Goal: Information Seeking & Learning: Learn about a topic

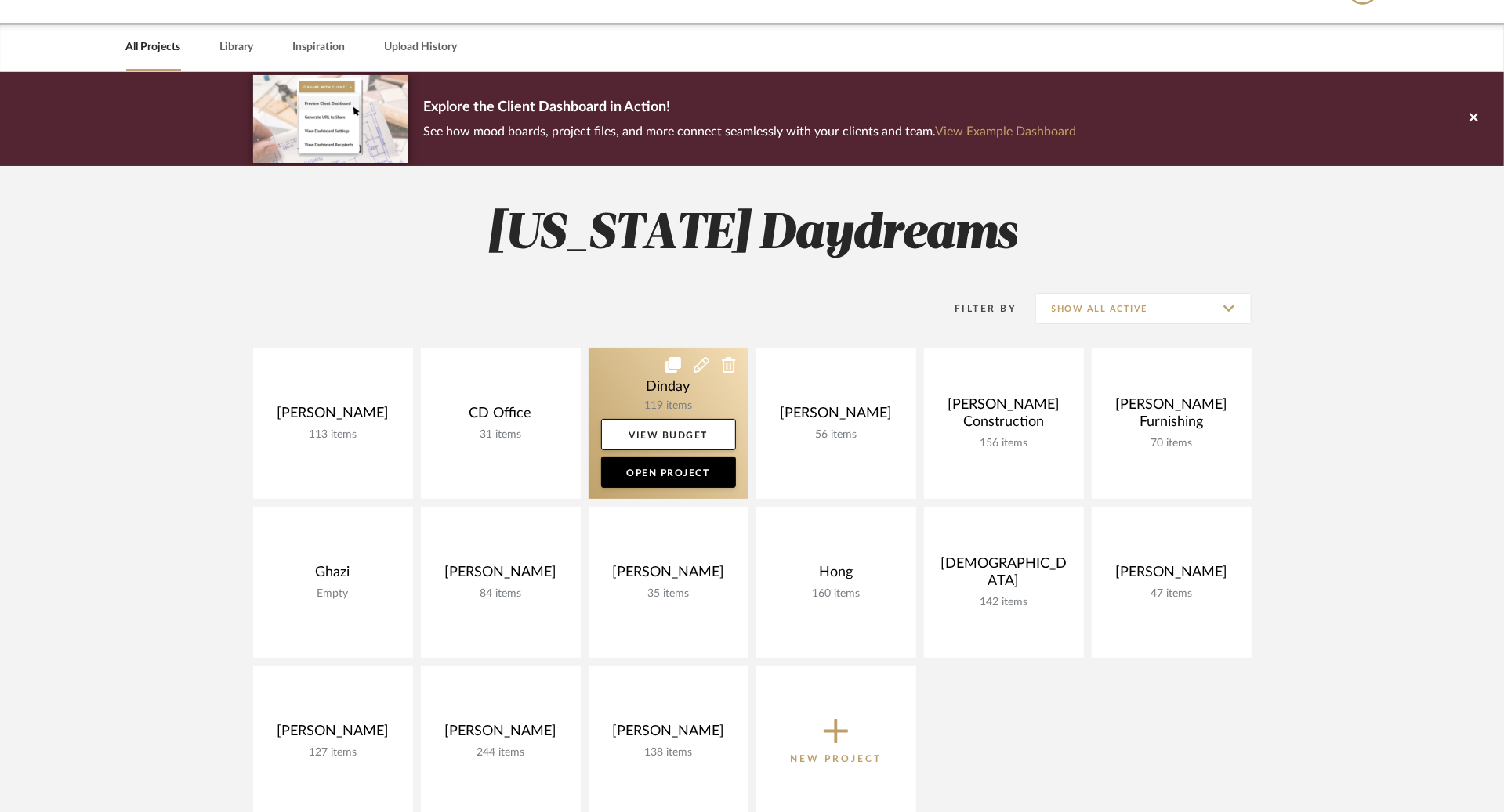
scroll to position [54, 0]
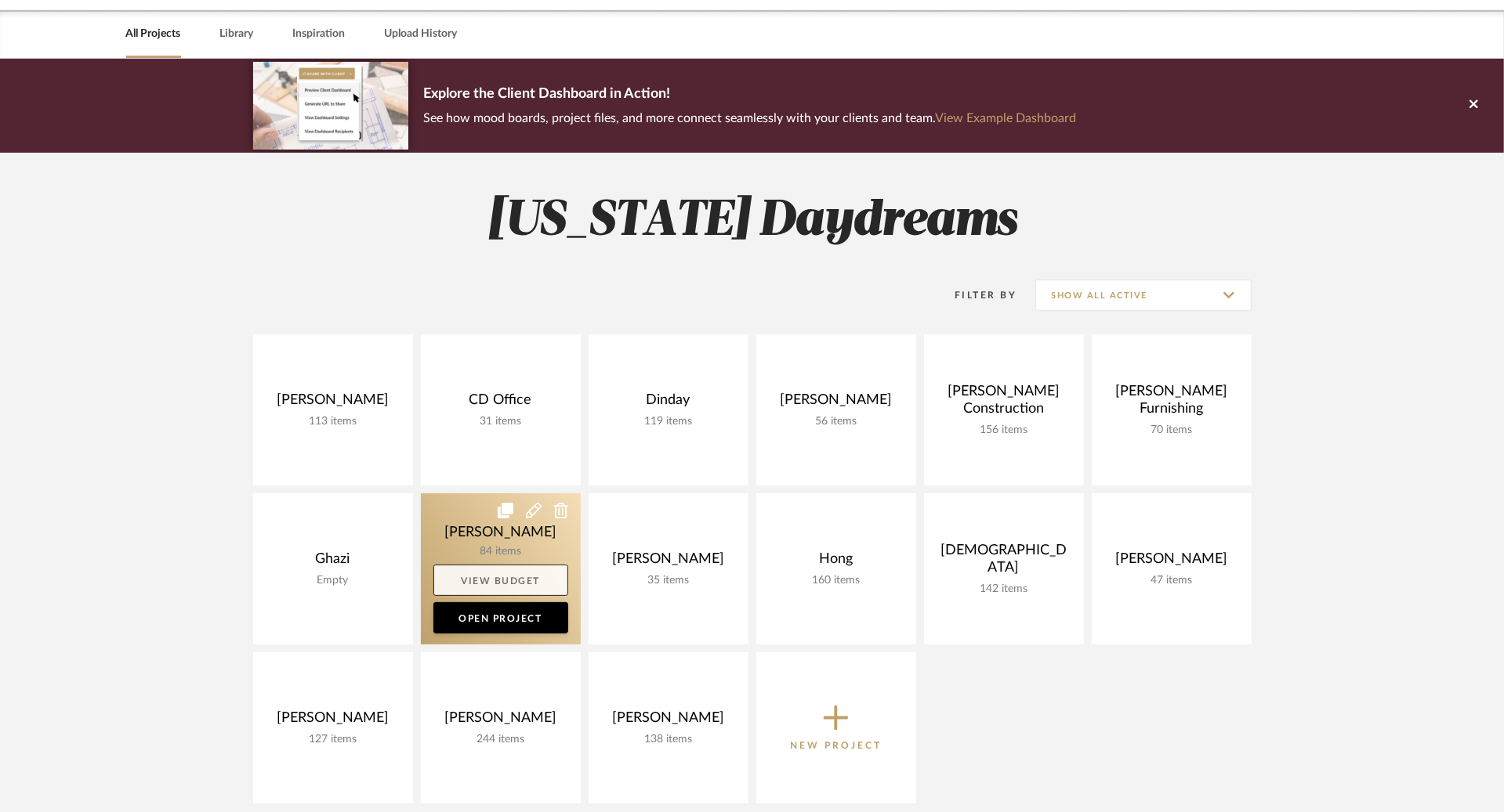
click at [494, 567] on link "View Budget" at bounding box center [501, 581] width 135 height 32
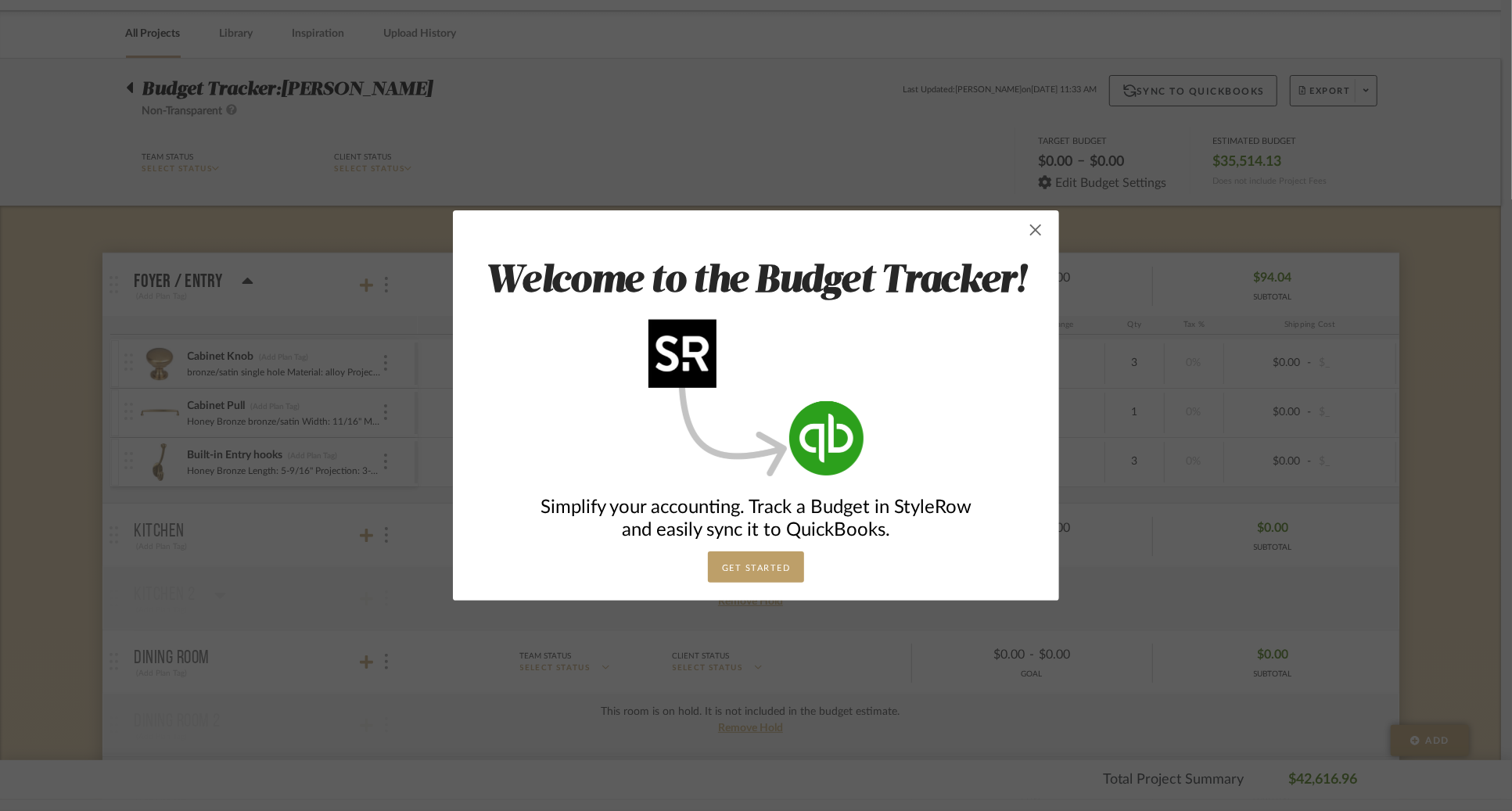
click at [1027, 234] on span "button" at bounding box center [1035, 230] width 31 height 31
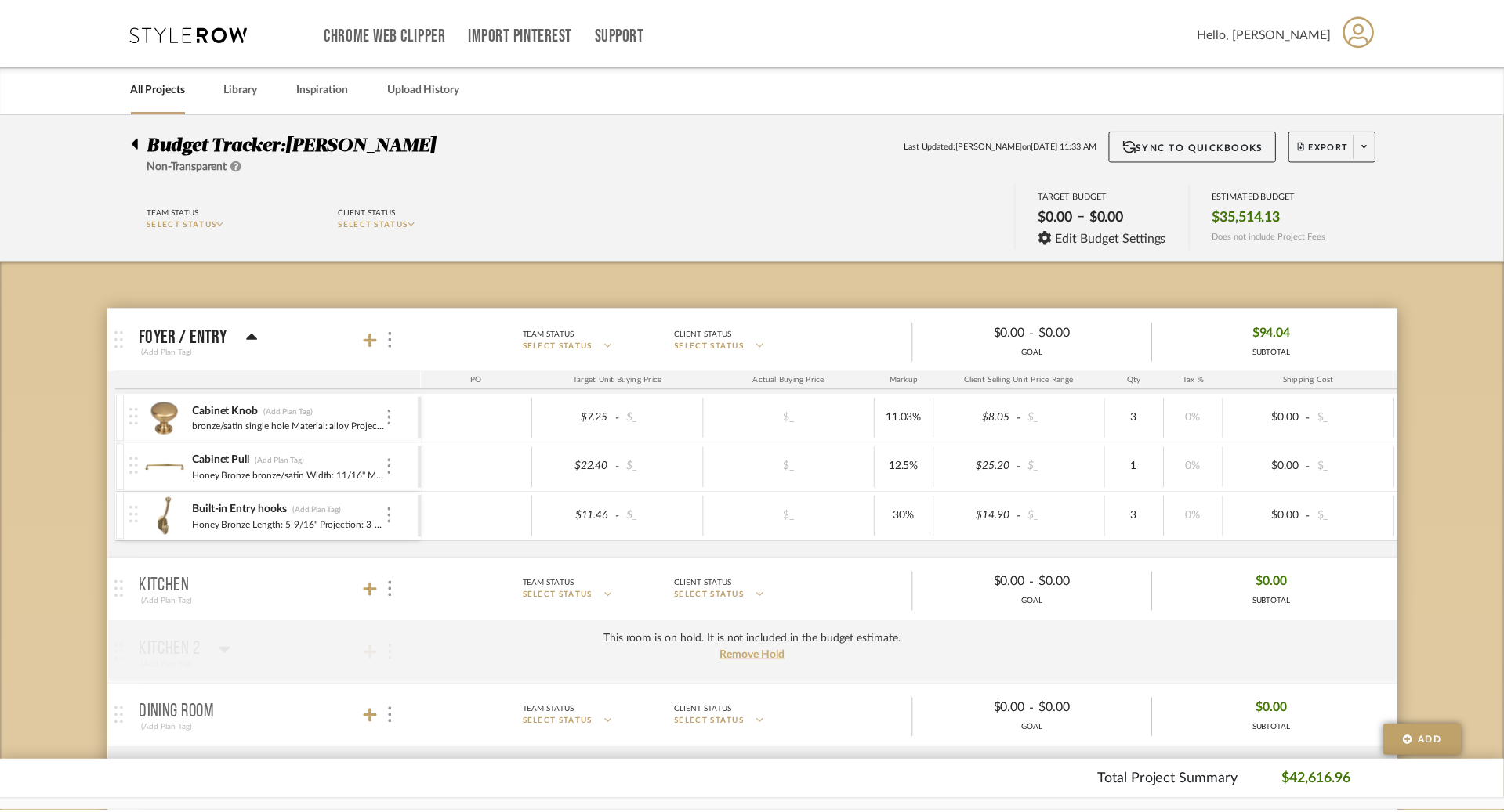
scroll to position [54, 0]
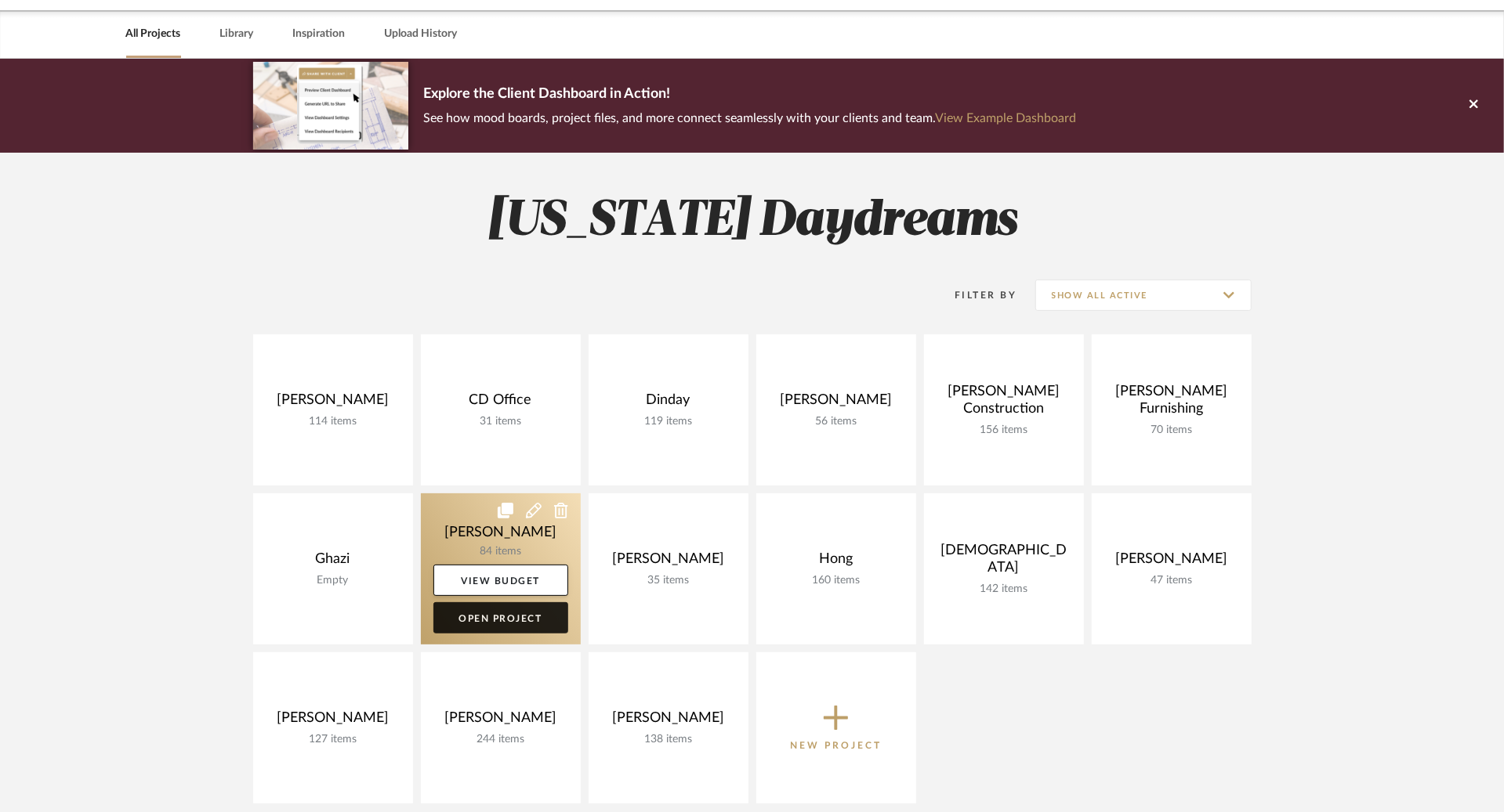
click at [473, 620] on link "Open Project" at bounding box center [501, 618] width 135 height 32
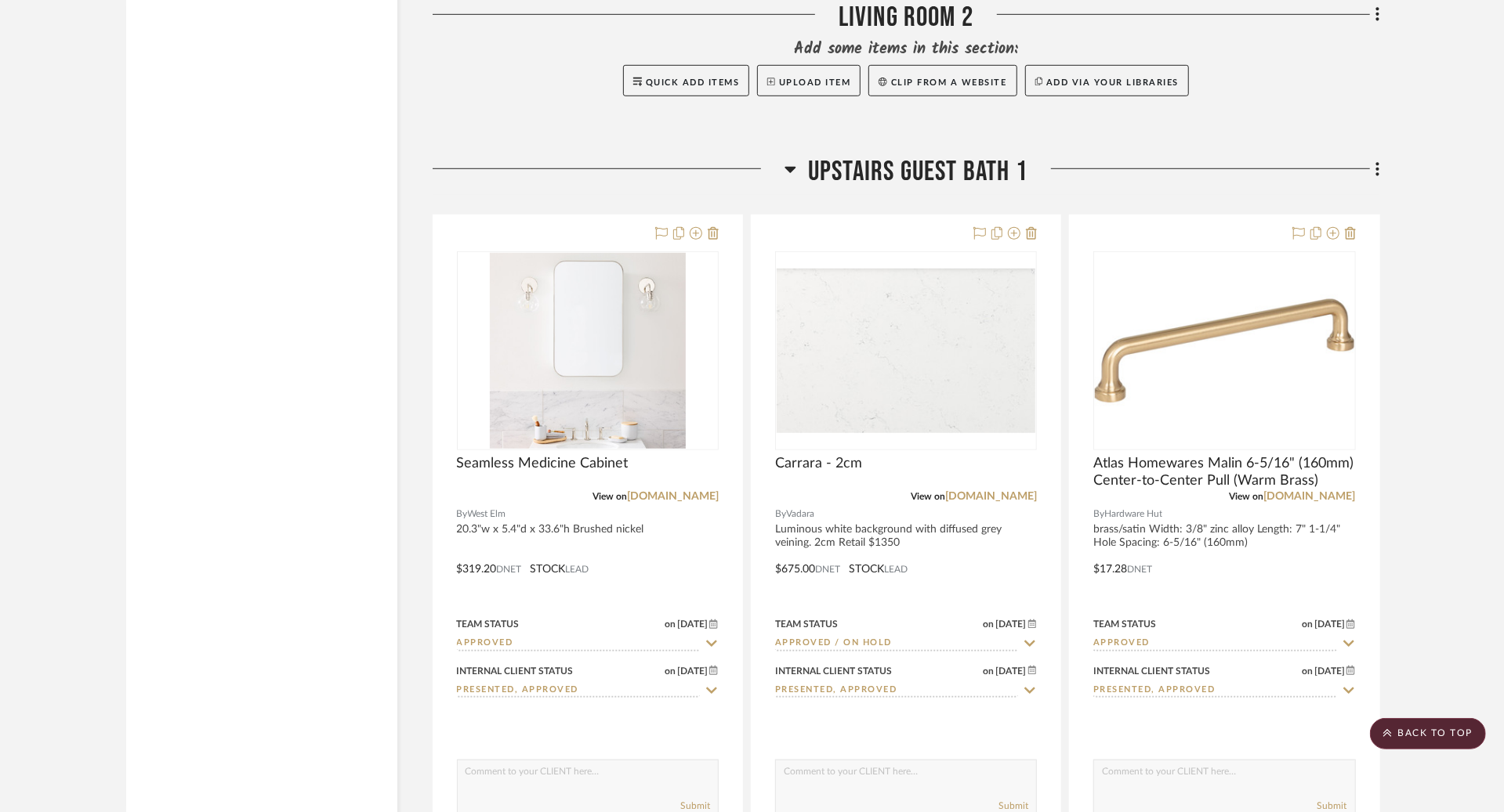
scroll to position [5327, 0]
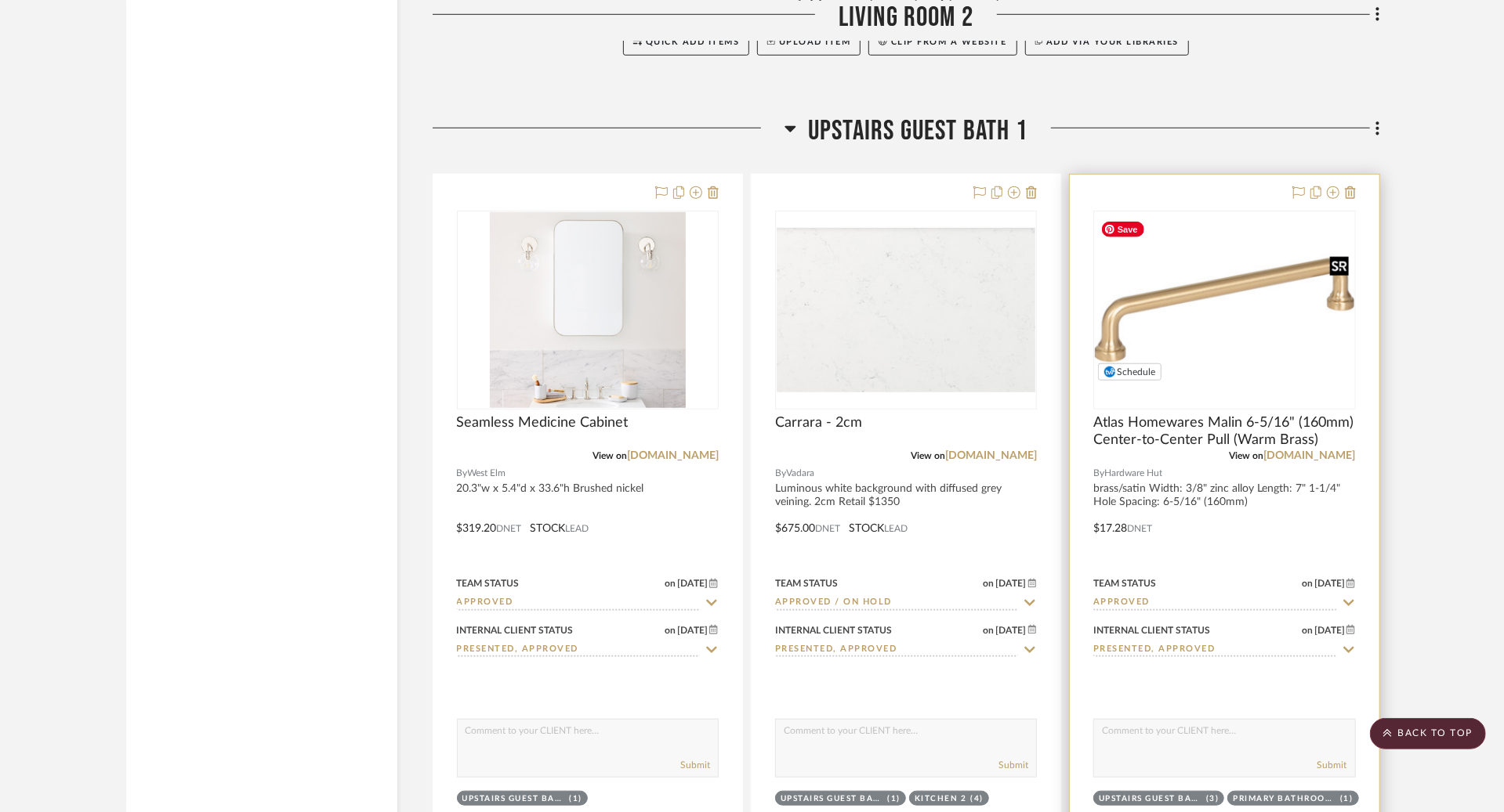
click at [1247, 315] on img "0" at bounding box center [1224, 310] width 259 height 173
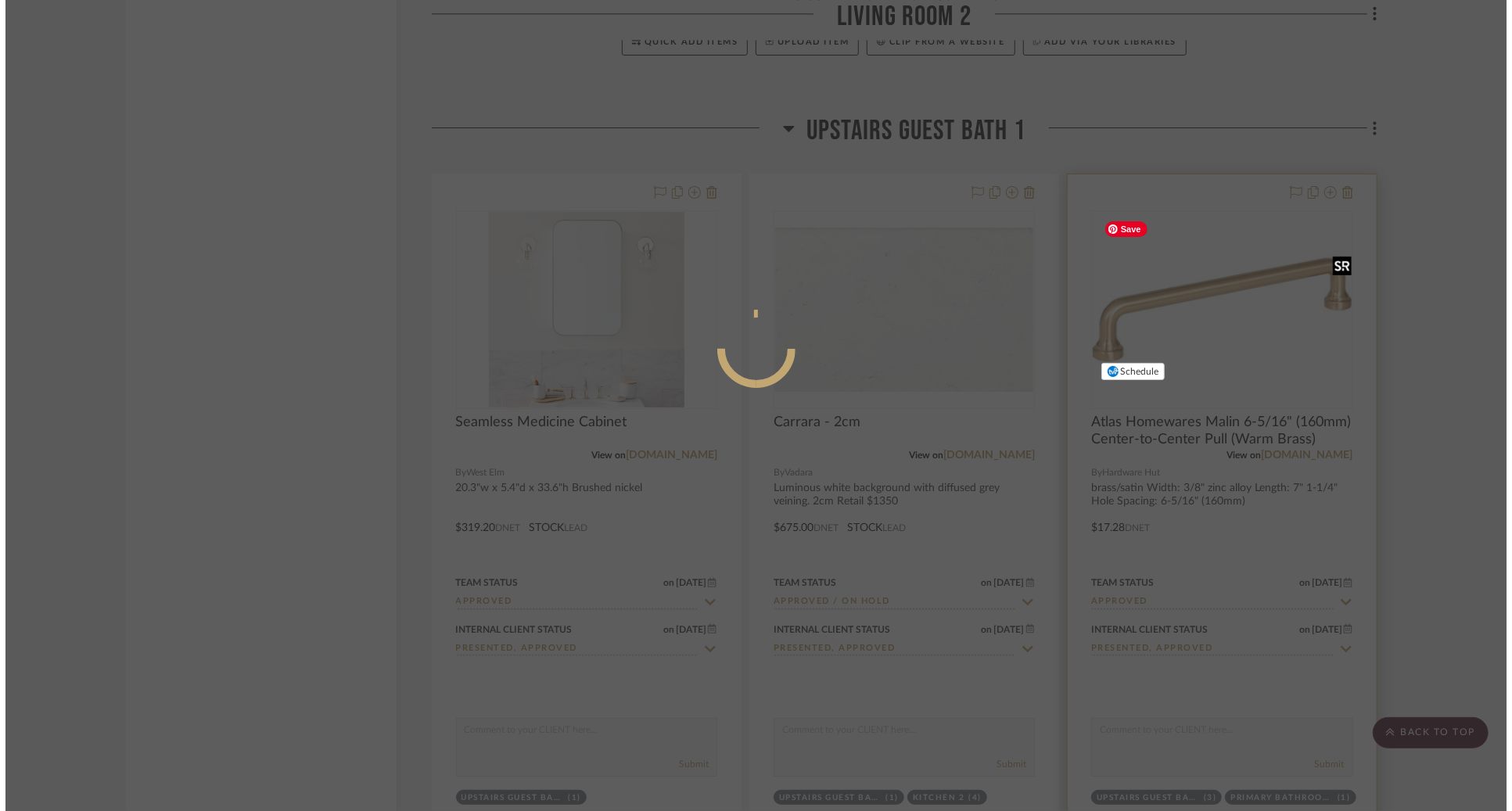
scroll to position [0, 0]
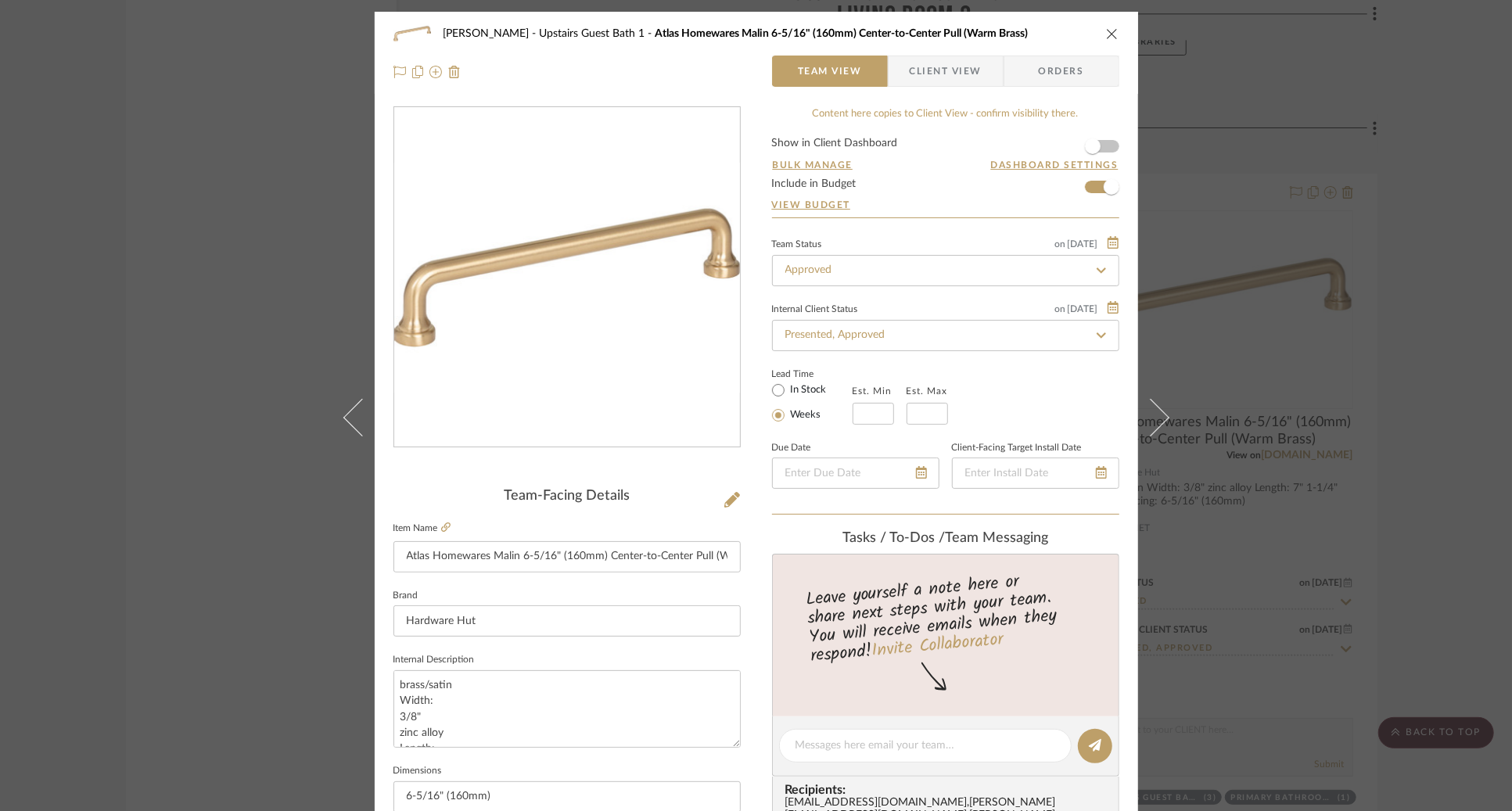
click at [445, 527] on fieldset "Item Name Atlas Homewares Malin 6-5/16" (160mm) Center-to-Center Pull (Warm Bra…" at bounding box center [567, 545] width 347 height 55
click at [443, 527] on icon at bounding box center [445, 527] width 10 height 10
click at [1107, 36] on icon "close" at bounding box center [1112, 33] width 12 height 12
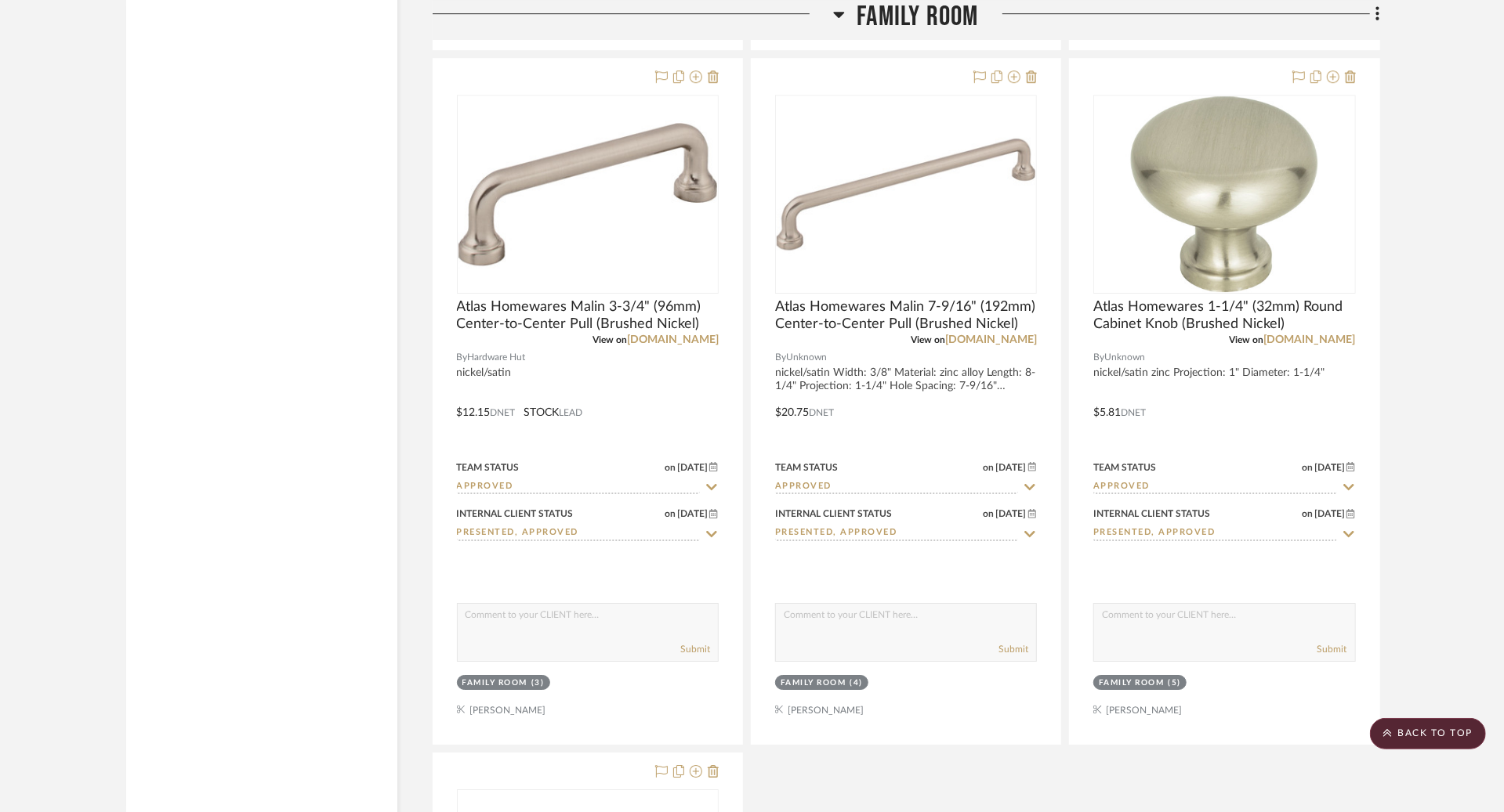
scroll to position [12816, 0]
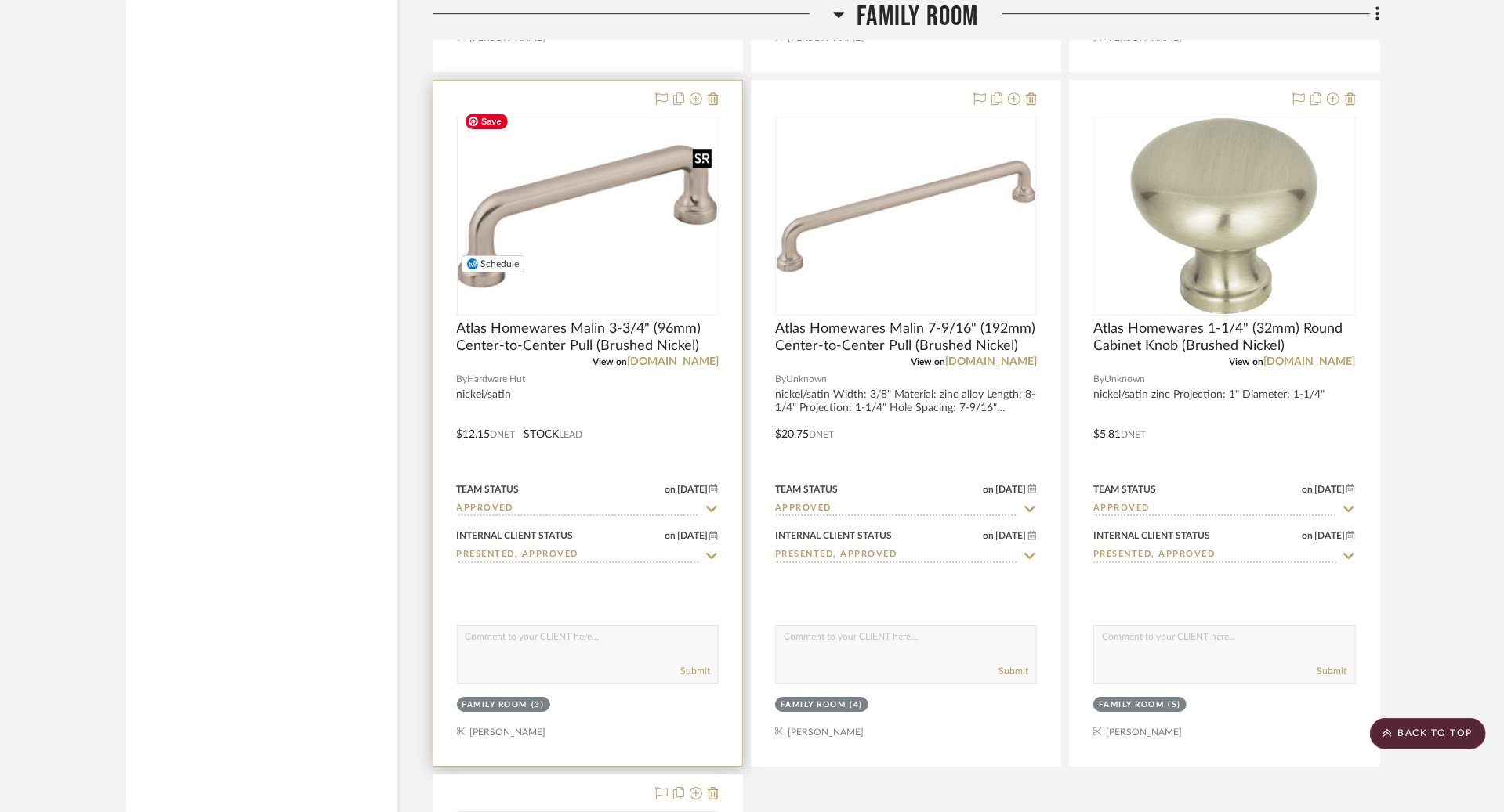
click at [564, 184] on img "0" at bounding box center [587, 215] width 259 height 173
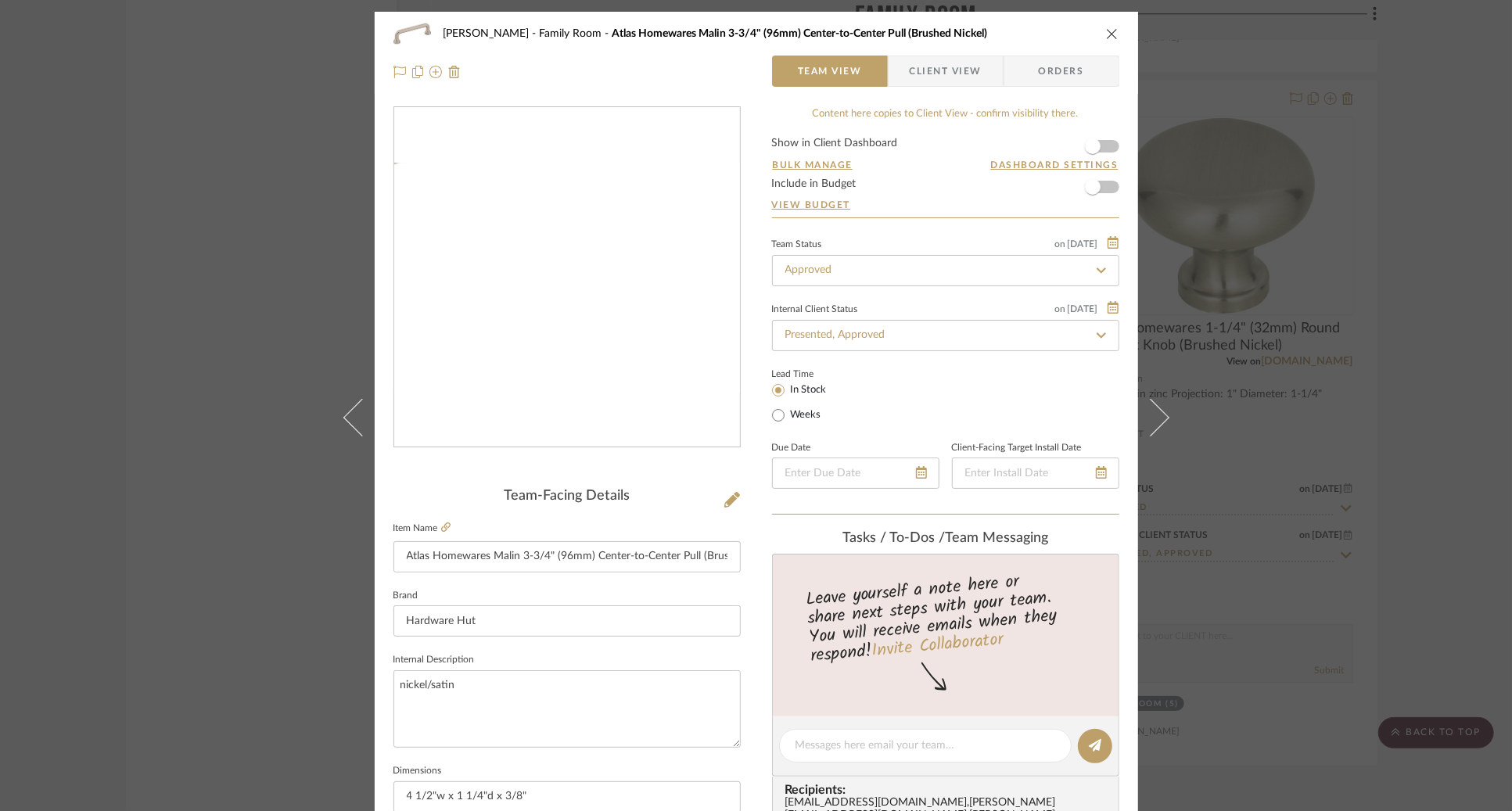
click at [578, 297] on img "0" at bounding box center [567, 278] width 345 height 231
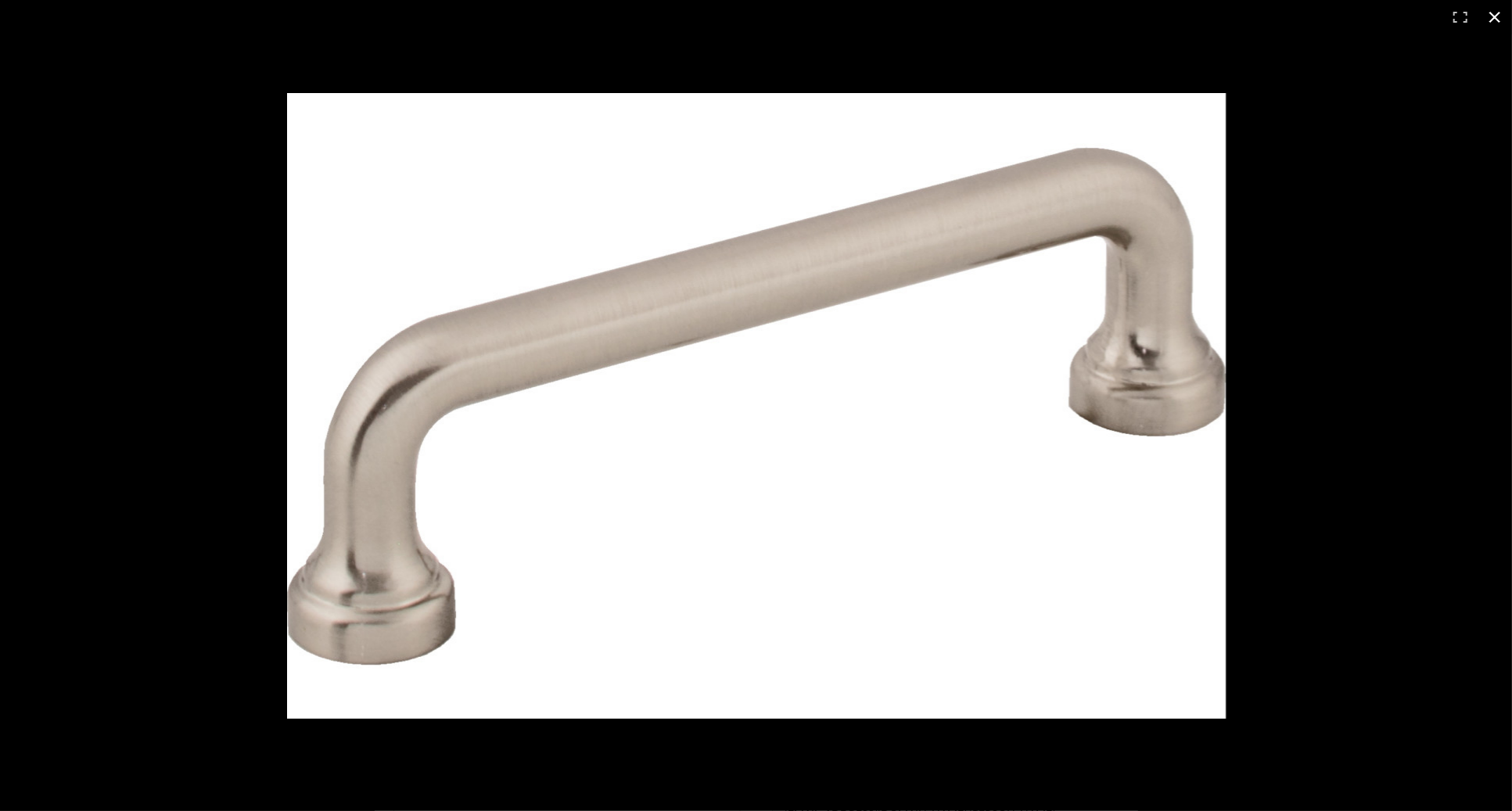
click at [1289, 228] on div at bounding box center [924, 435] width 1275 height 684
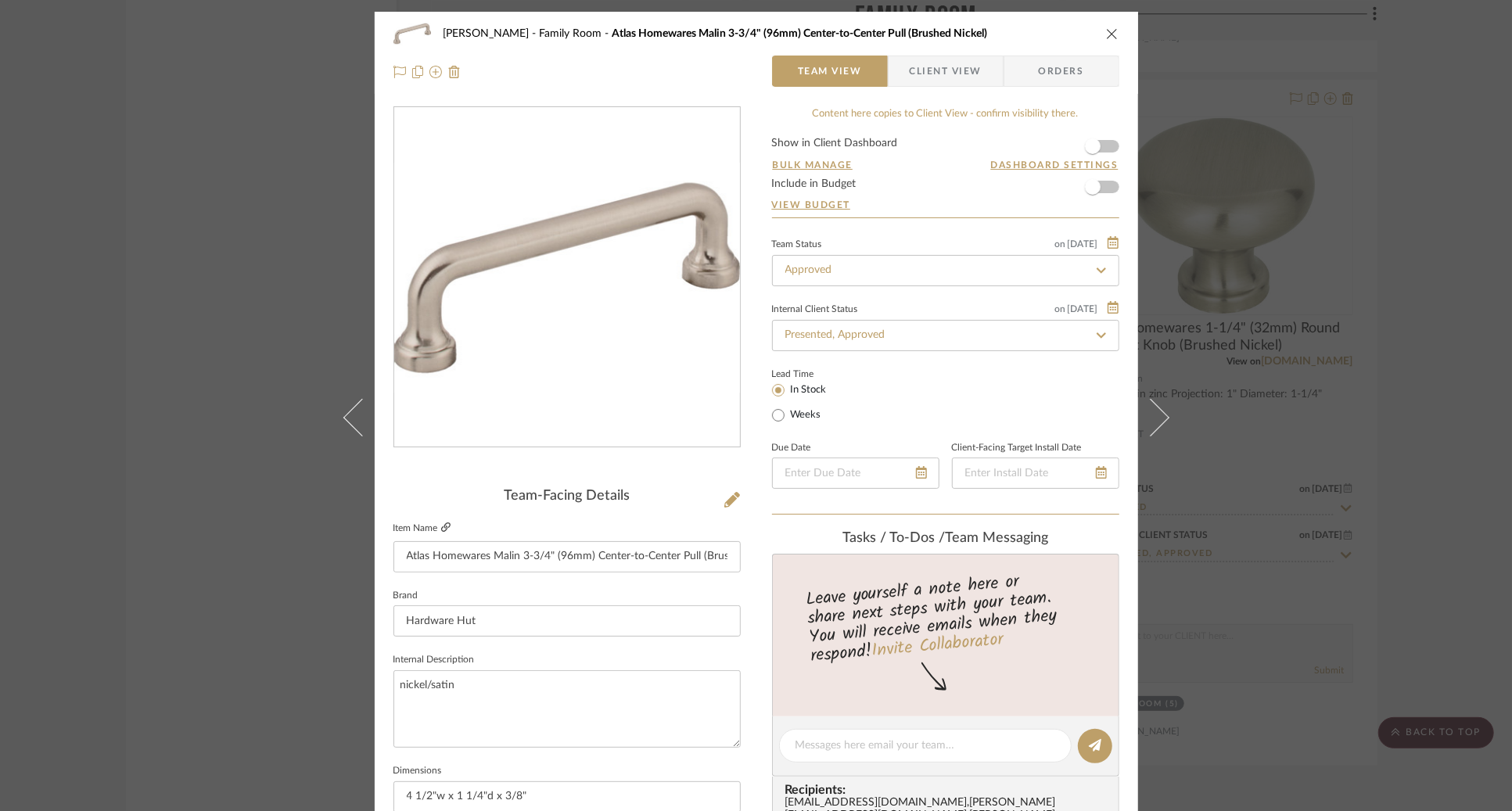
click at [441, 529] on icon at bounding box center [445, 527] width 10 height 10
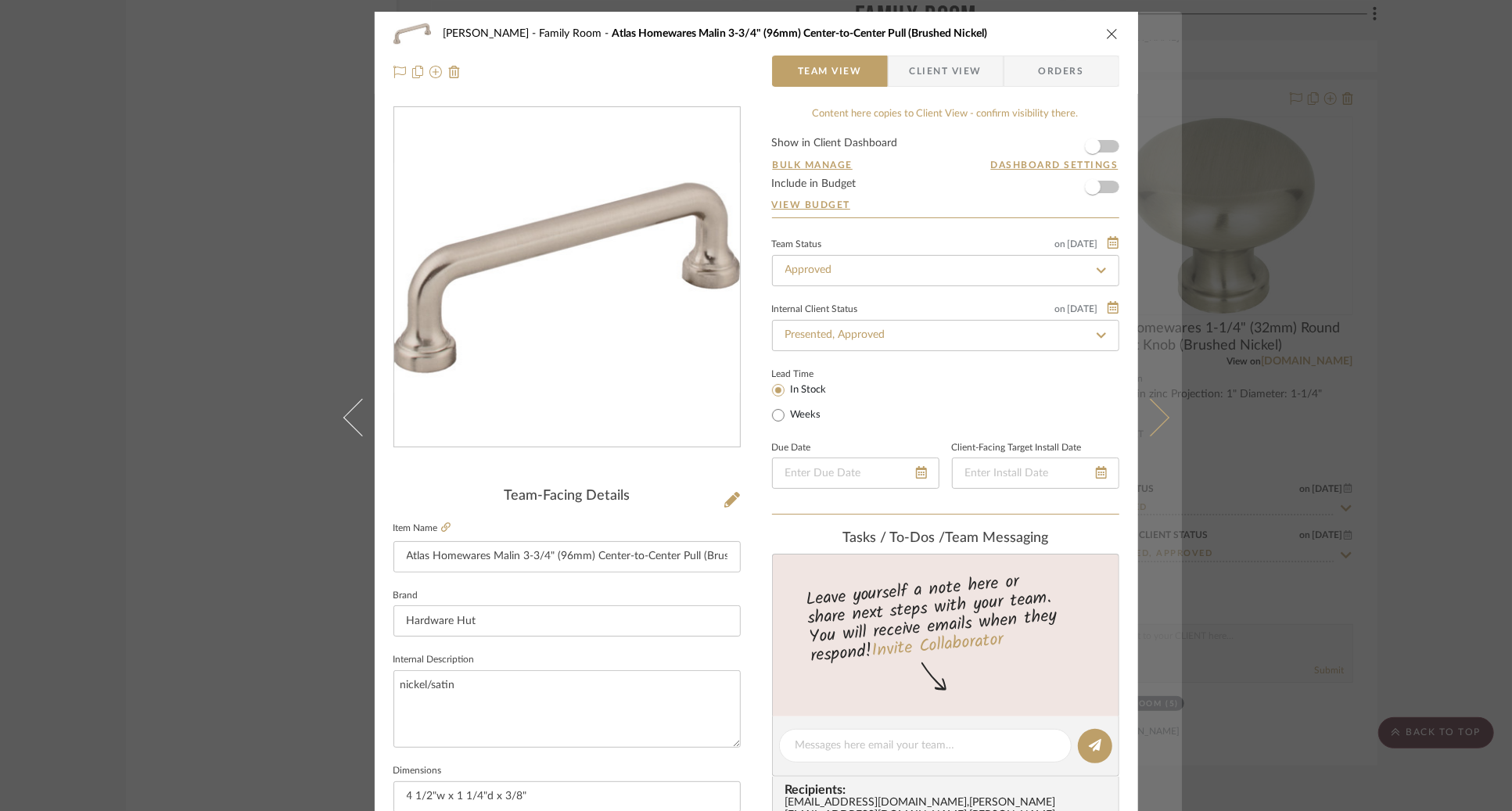
click at [1157, 411] on icon at bounding box center [1149, 416] width 38 height 38
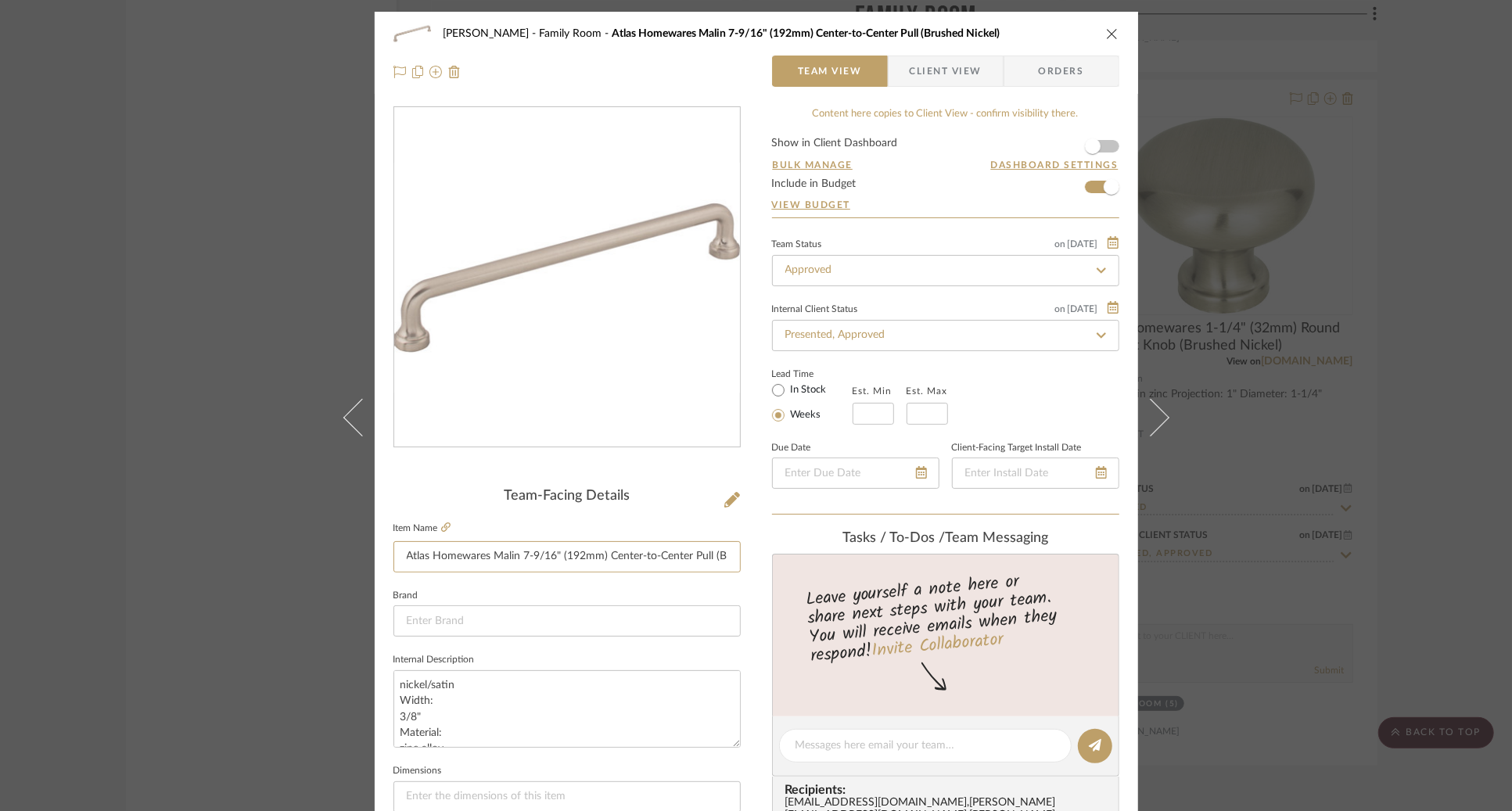
drag, startPoint x: 561, startPoint y: 559, endPoint x: 380, endPoint y: 558, distance: 181.0
click at [380, 558] on div "[PERSON_NAME] Family Room Atlas Homewares Malin 7-9/16" (192mm) Center-to-Cente…" at bounding box center [756, 734] width 763 height 1445
click at [612, 234] on img "0" at bounding box center [567, 278] width 345 height 231
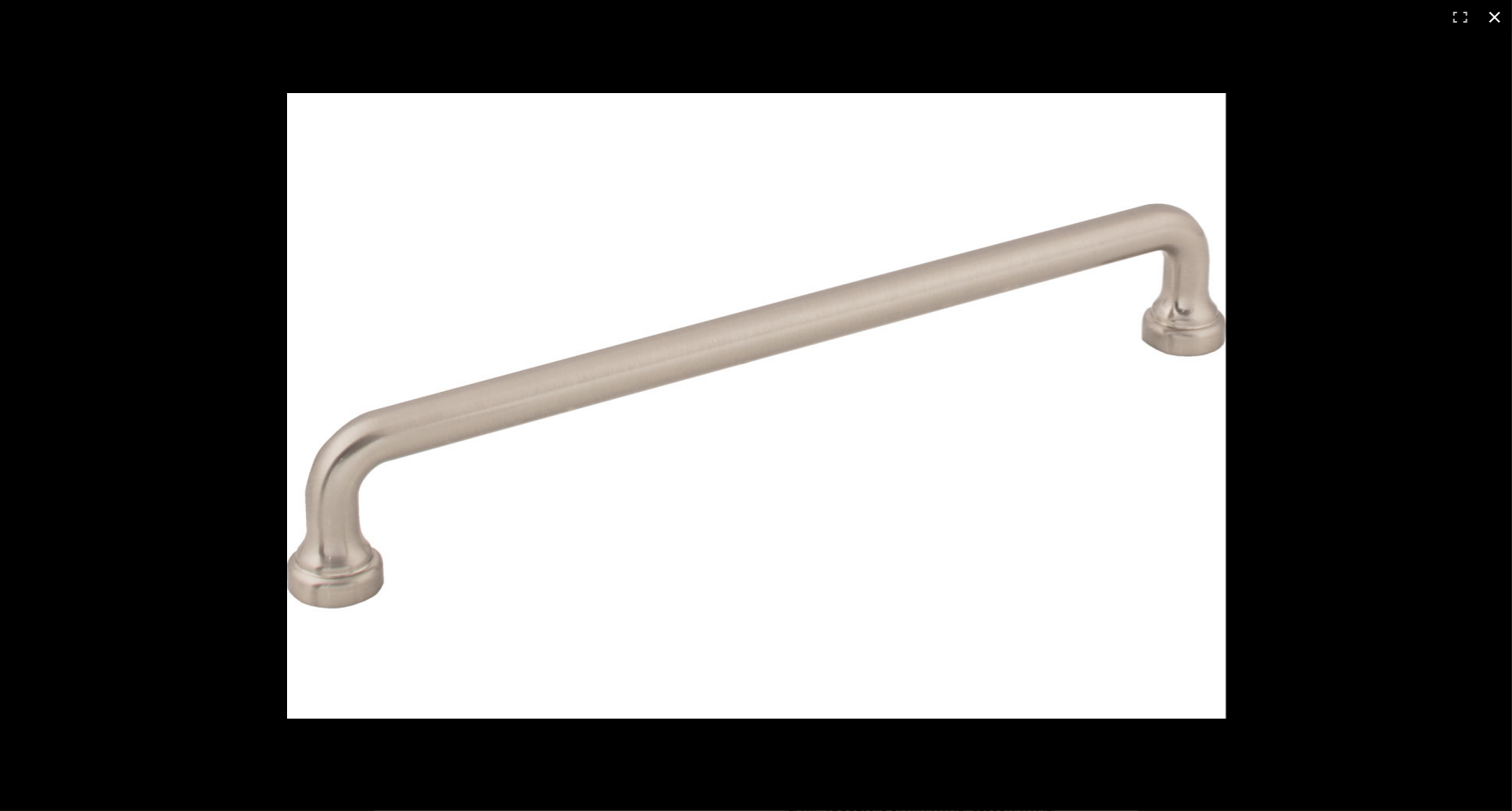
click at [1292, 109] on div at bounding box center [924, 435] width 1275 height 684
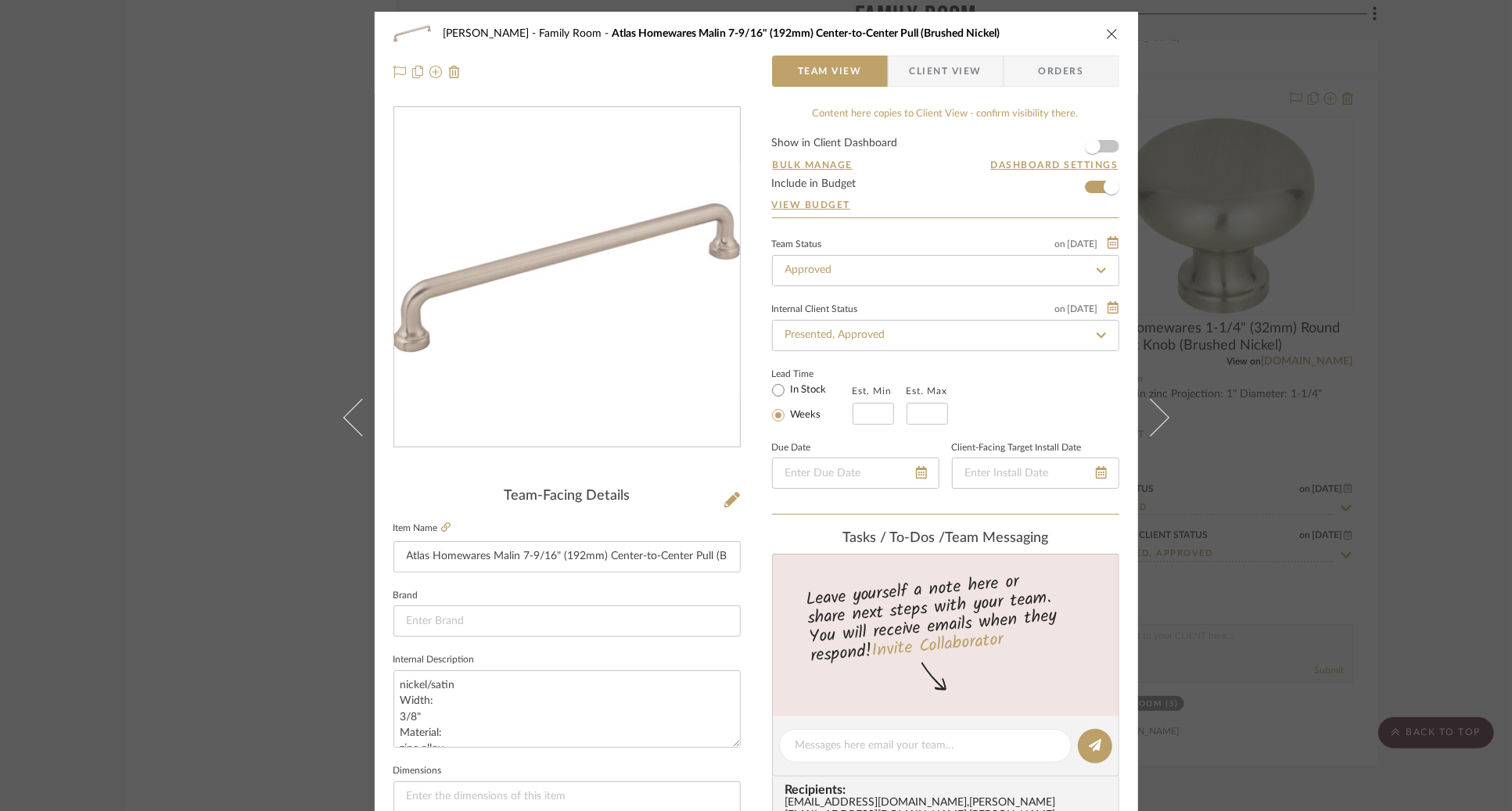
click at [1106, 28] on icon "close" at bounding box center [1112, 33] width 12 height 12
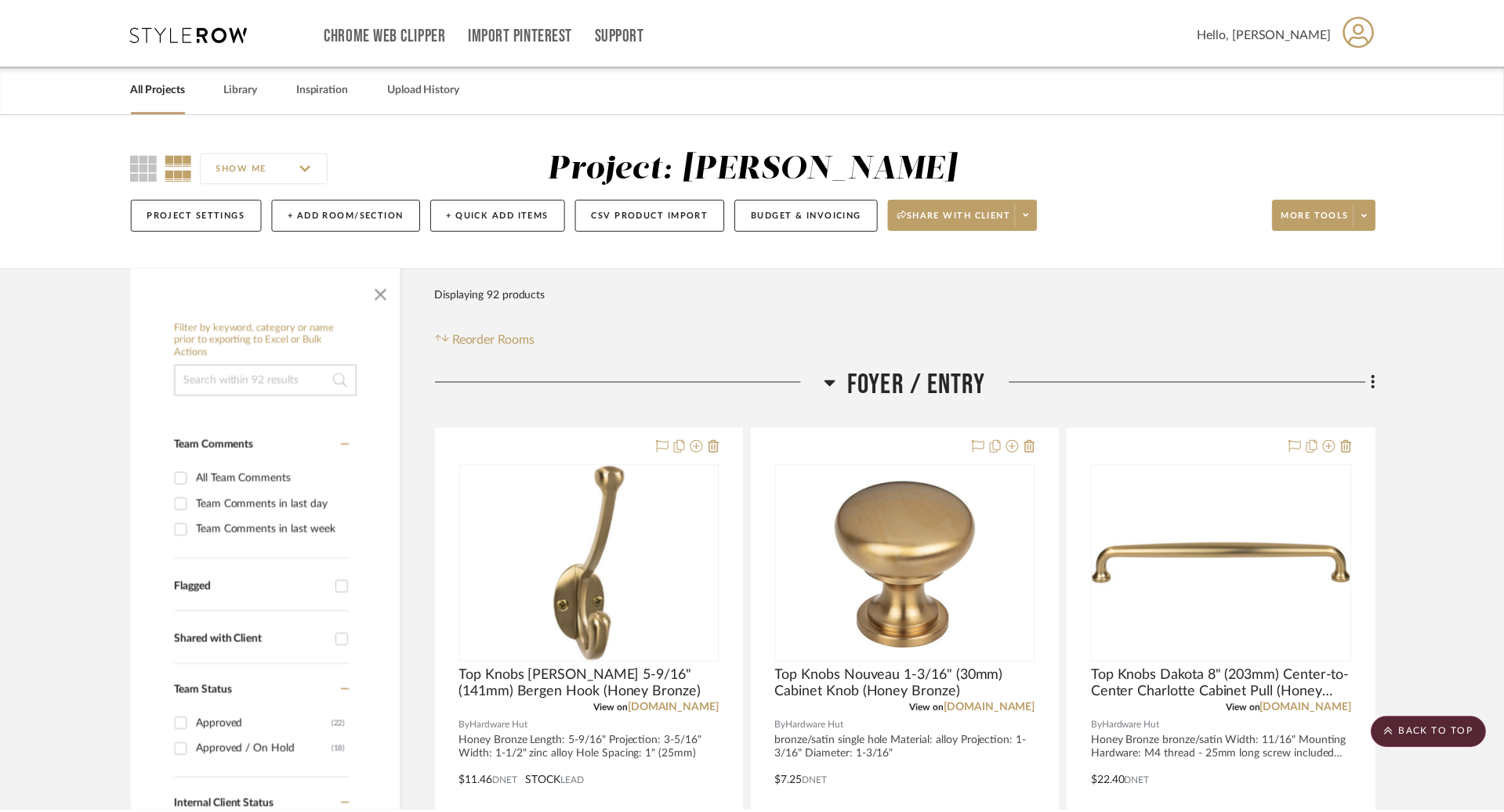
scroll to position [12816, 0]
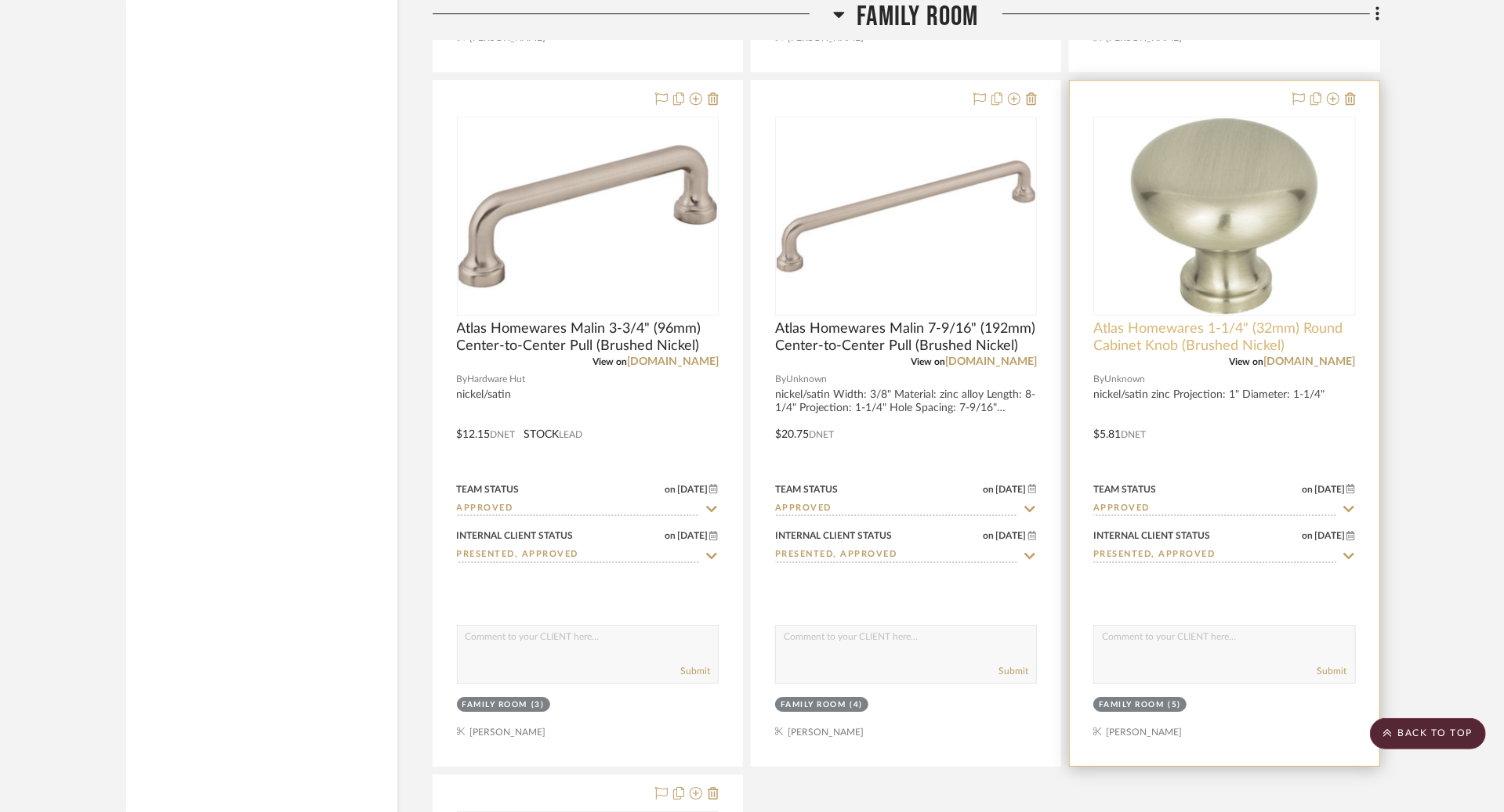
click at [1226, 322] on span "Atlas Homewares 1-1/4" (32mm) Round Cabinet Knob (Brushed Nickel)" at bounding box center [1224, 337] width 262 height 34
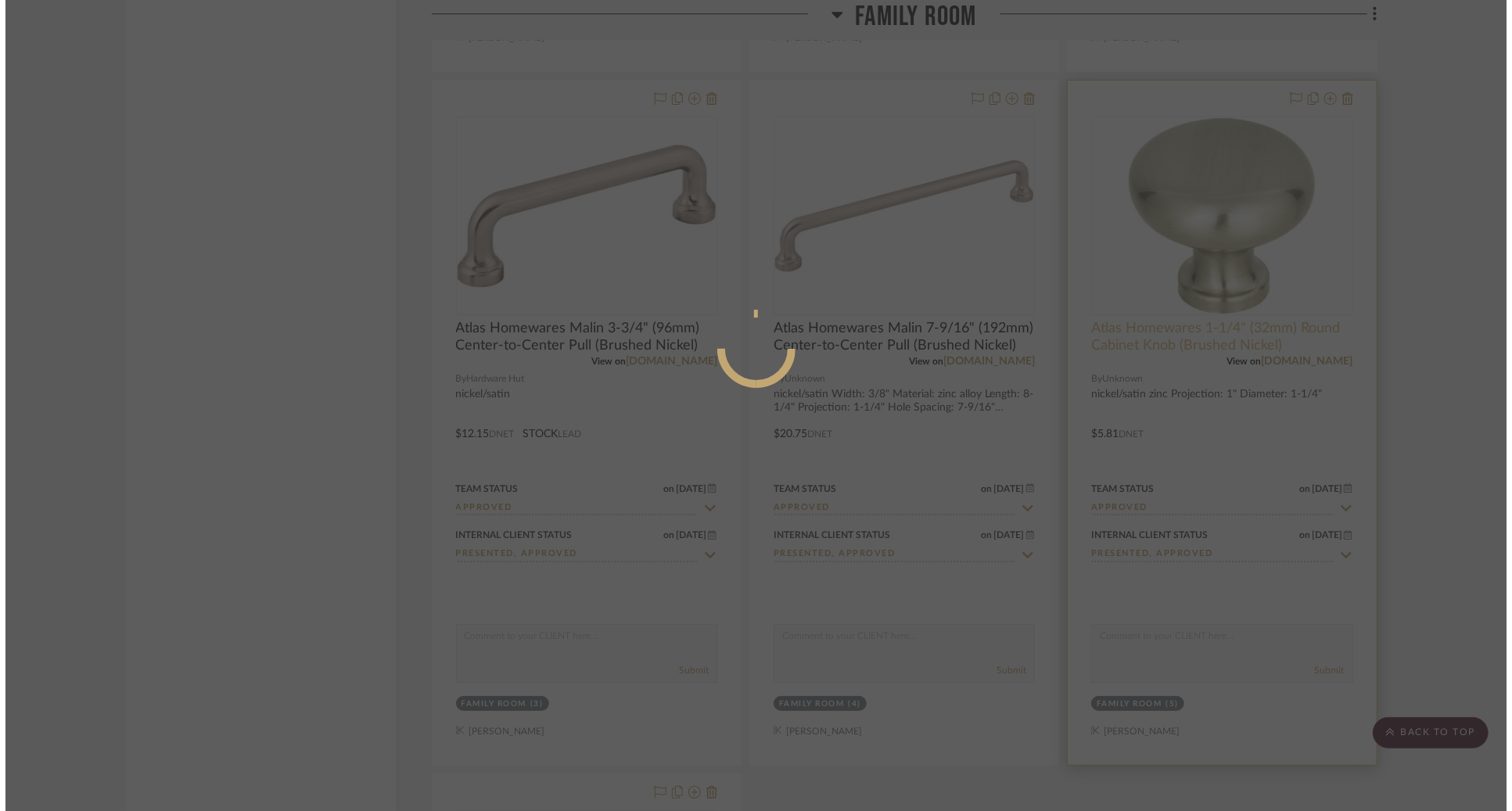
scroll to position [0, 0]
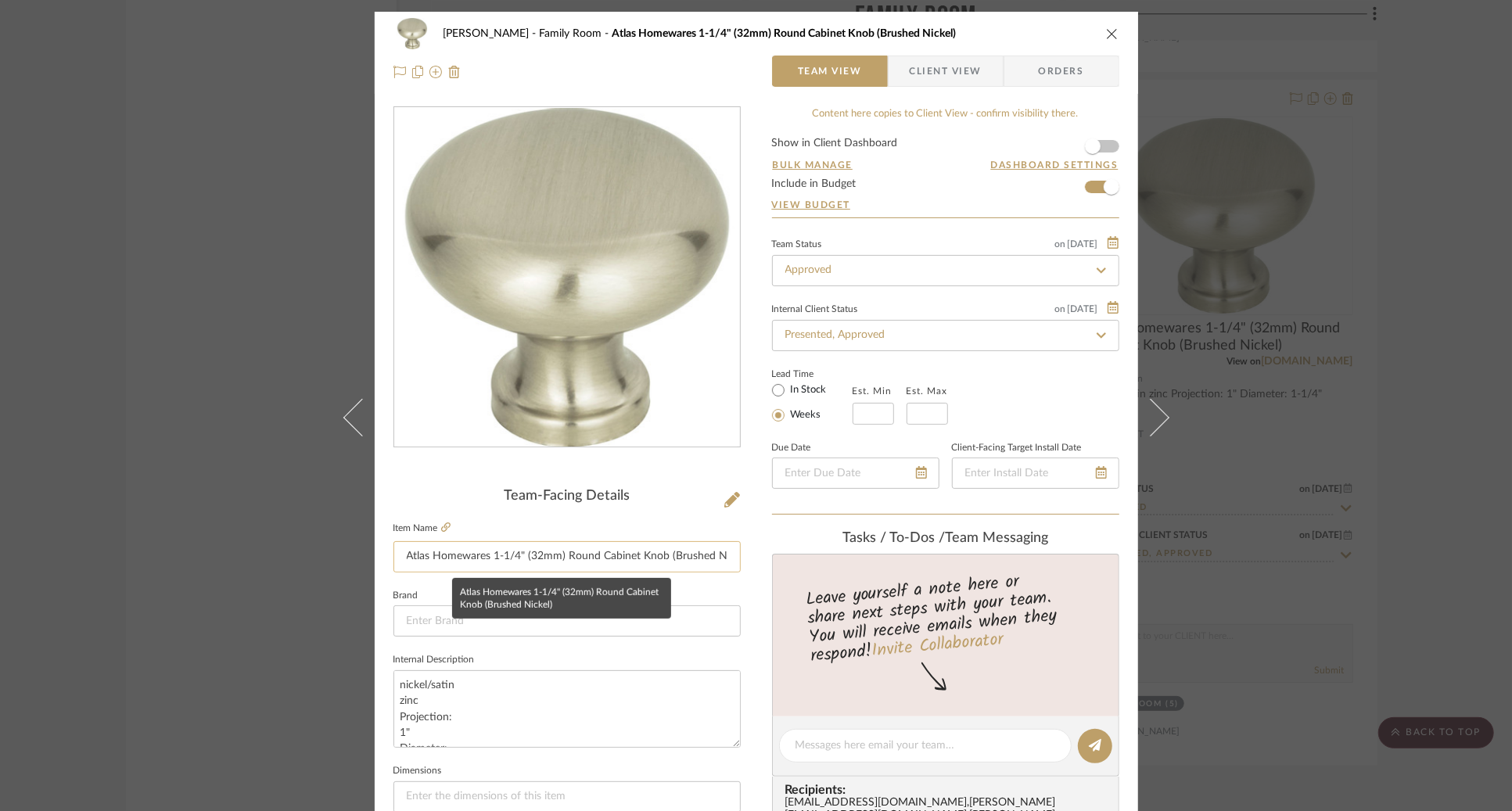
click at [415, 564] on input "Atlas Homewares 1-1/4" (32mm) Round Cabinet Knob (Brushed Nickel)" at bounding box center [567, 557] width 347 height 31
click at [443, 529] on icon at bounding box center [445, 527] width 10 height 10
click at [1326, 109] on div "[PERSON_NAME] Family Room Atlas Homewares 1-1/4" (32mm) Round Cabinet Knob (Bru…" at bounding box center [756, 405] width 1512 height 811
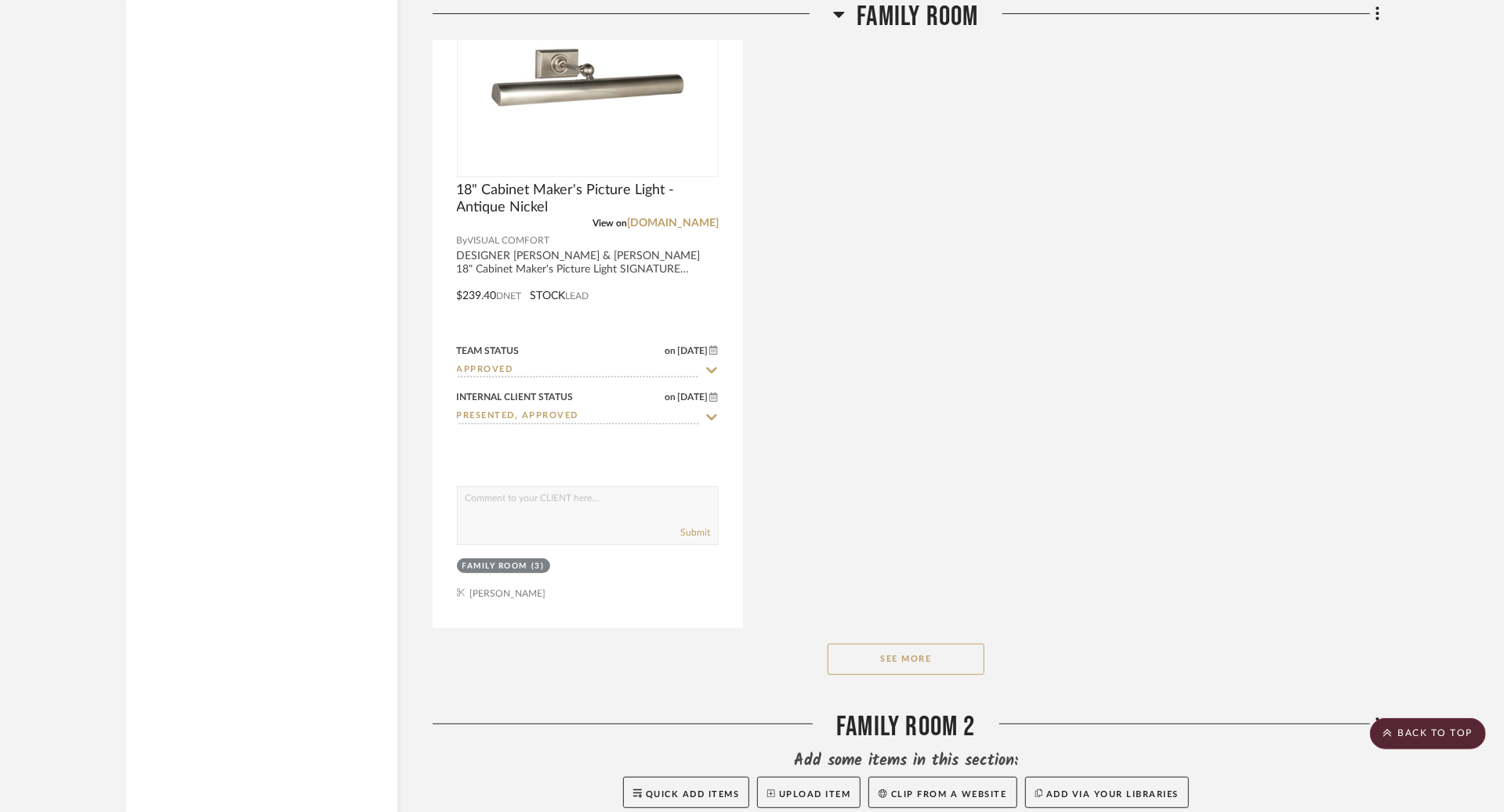
scroll to position [13648, 0]
